Goal: Transaction & Acquisition: Book appointment/travel/reservation

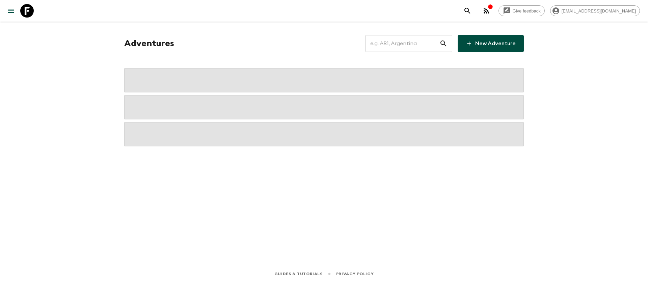
click at [393, 43] on input "text" at bounding box center [402, 43] width 74 height 19
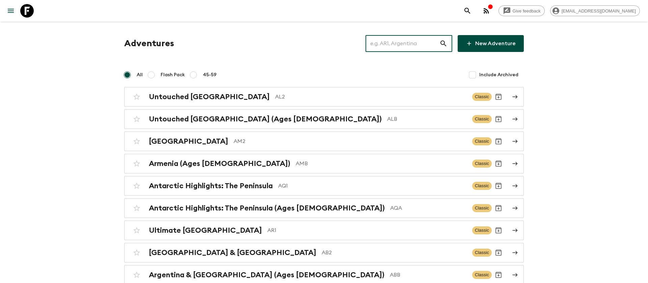
drag, startPoint x: 398, startPoint y: 43, endPoint x: 403, endPoint y: 45, distance: 5.6
click at [399, 44] on input "text" at bounding box center [402, 43] width 74 height 19
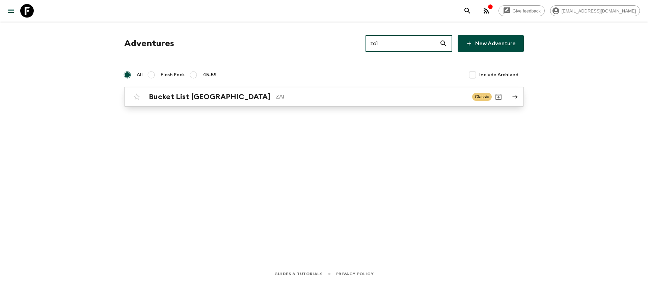
type input "za1"
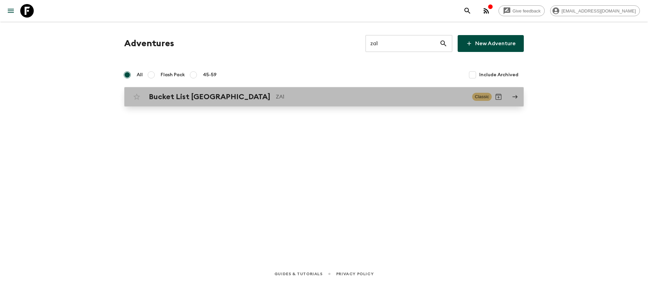
click at [247, 91] on div "Bucket List [GEOGRAPHIC_DATA] ZA1 Classic" at bounding box center [311, 96] width 362 height 13
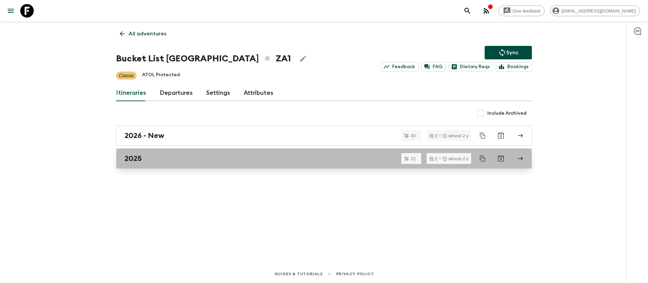
click at [135, 161] on h2 "2025" at bounding box center [133, 158] width 17 height 9
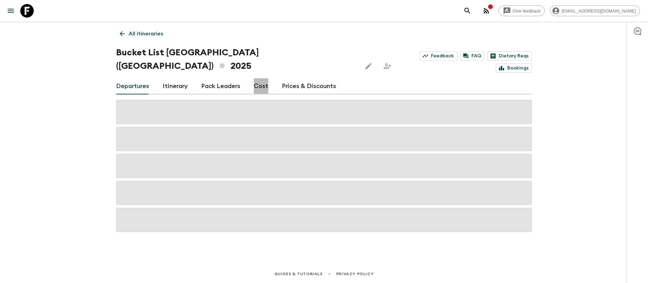
click at [260, 78] on link "Cost" at bounding box center [261, 86] width 15 height 16
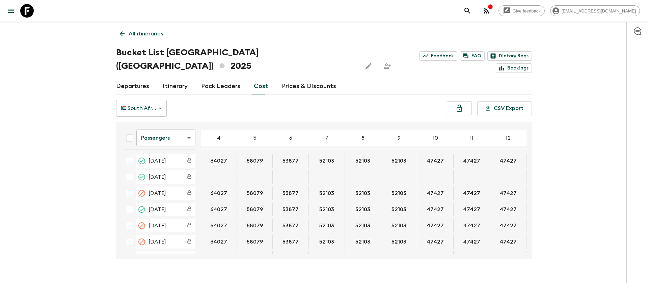
click at [179, 129] on body "Give feedback [EMAIL_ADDRESS][DOMAIN_NAME] All itineraries Bucket List [GEOGRAP…" at bounding box center [324, 148] width 648 height 296
click at [175, 152] on li "Extras" at bounding box center [165, 151] width 59 height 11
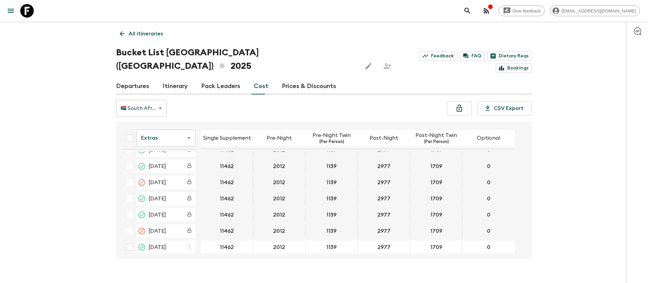
scroll to position [1012, 0]
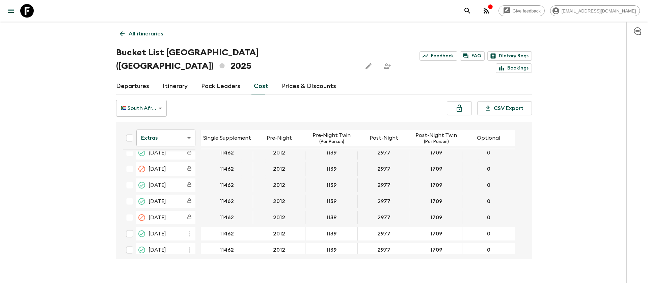
click at [169, 129] on body "Give feedback [EMAIL_ADDRESS][DOMAIN_NAME] All itineraries Bucket List [GEOGRAP…" at bounding box center [324, 148] width 648 height 296
click at [168, 163] on li "Mandatory" at bounding box center [165, 162] width 59 height 11
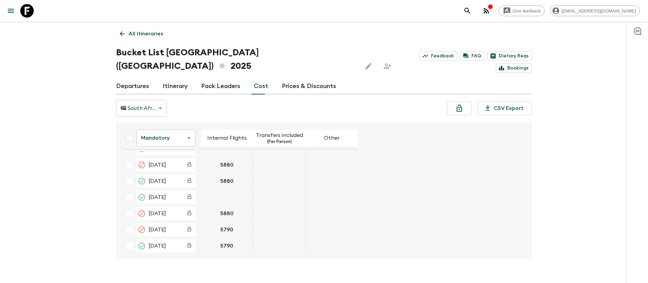
scroll to position [405, 0]
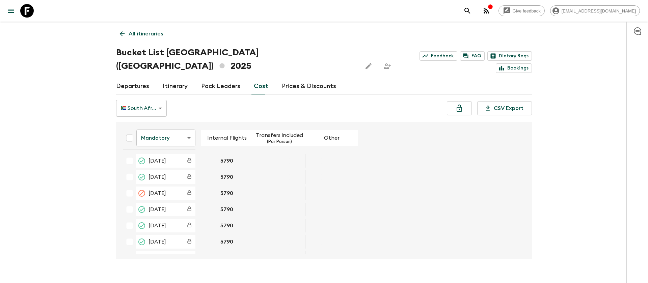
click at [173, 127] on body "Give feedback [EMAIL_ADDRESS][DOMAIN_NAME] All itineraries Bucket List [GEOGRAP…" at bounding box center [324, 148] width 648 height 296
click at [167, 141] on li "Passengers" at bounding box center [165, 141] width 59 height 11
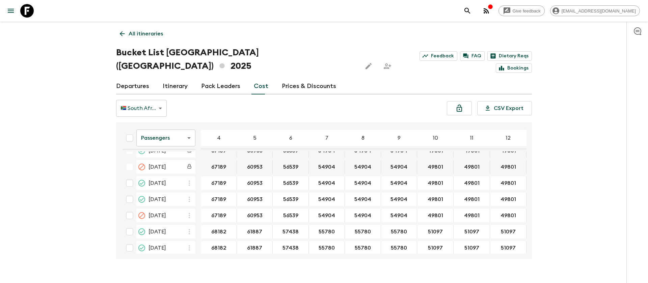
scroll to position [1114, 0]
